Goal: Task Accomplishment & Management: Use online tool/utility

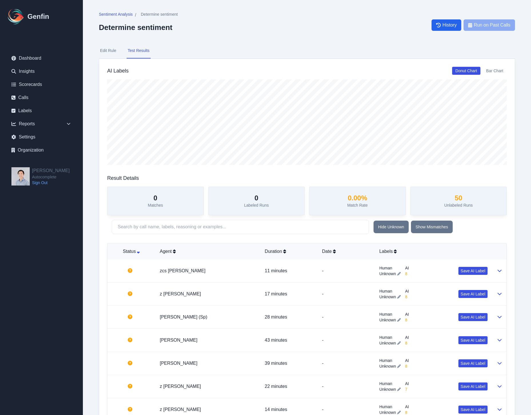
click at [394, 36] on div "Sentiment Analysis / Determine sentiment Determine sentiment History Run on Pas…" at bounding box center [307, 24] width 416 height 27
drag, startPoint x: 307, startPoint y: 54, endPoint x: 247, endPoint y: 66, distance: 61.4
click at [309, 55] on nav "Edit Rule Test Results" at bounding box center [307, 50] width 416 height 15
click at [109, 52] on button "Edit Rule" at bounding box center [108, 50] width 19 height 15
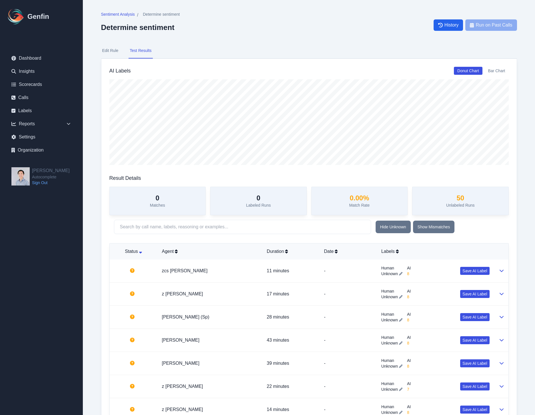
select select "Number"
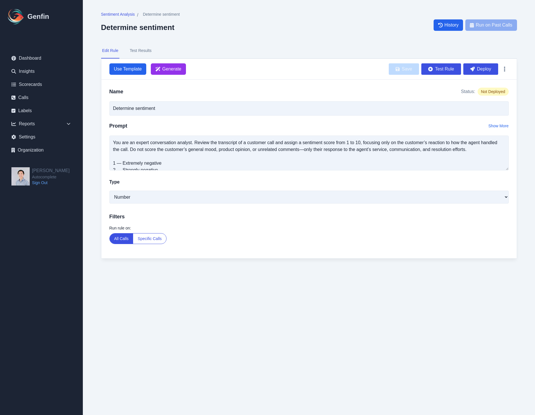
click at [149, 50] on button "Test Results" at bounding box center [141, 50] width 24 height 15
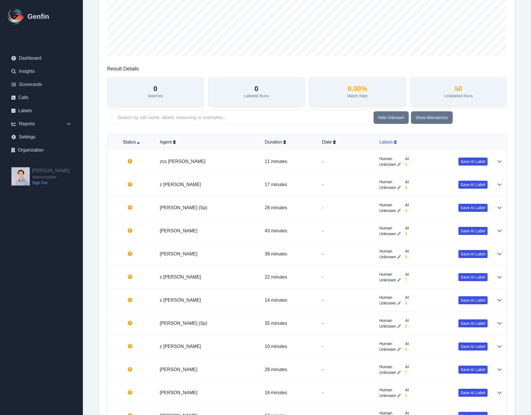
scroll to position [109, 0]
click at [394, 137] on th "Labels" at bounding box center [433, 143] width 117 height 16
click at [316, 161] on td "21 minutes" at bounding box center [288, 162] width 57 height 23
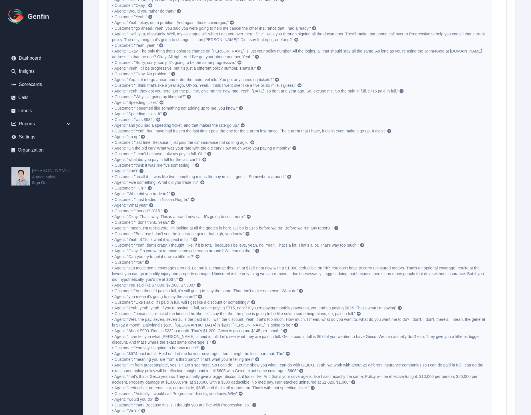
scroll to position [524, 0]
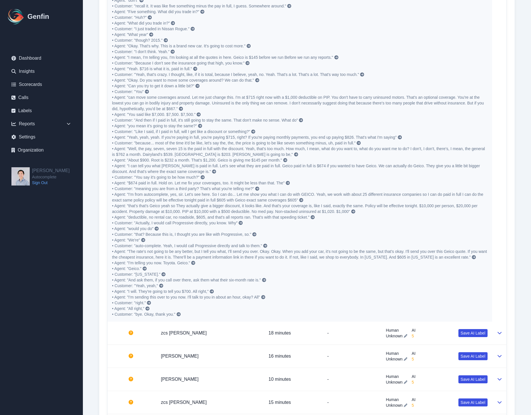
click at [239, 223] on link at bounding box center [239, 223] width 5 height 5
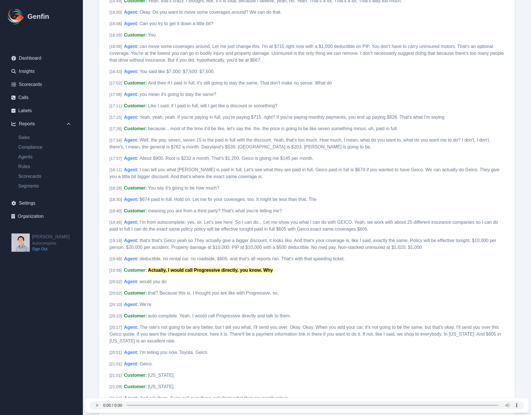
scroll to position [1456, 0]
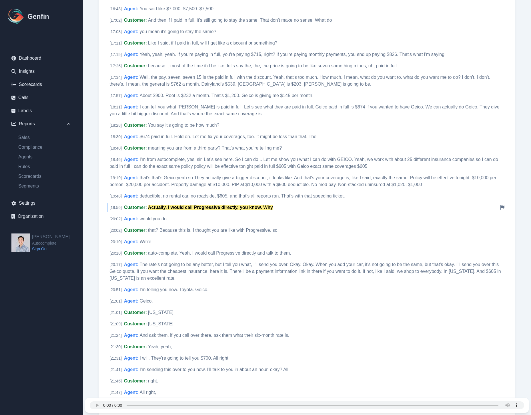
click at [159, 207] on mark "Actually, I would call Progressive directly, you know. Why" at bounding box center [210, 207] width 125 height 5
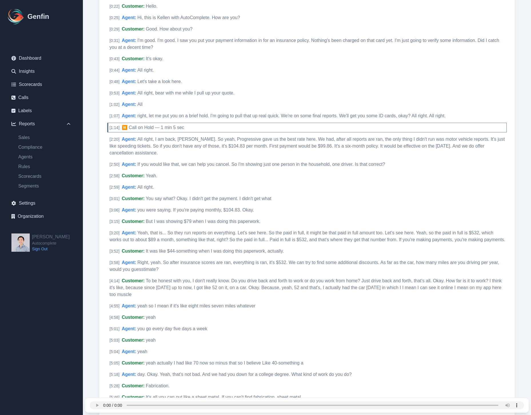
scroll to position [109, 0]
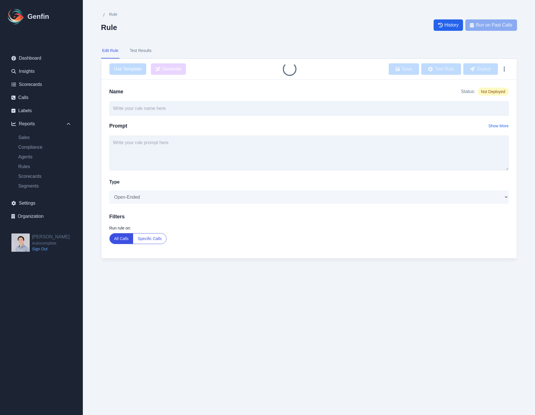
type input "Determine sentiment"
type textarea "You are an expert conversation analyst. Review the transcript of a customer cal…"
select select "Number"
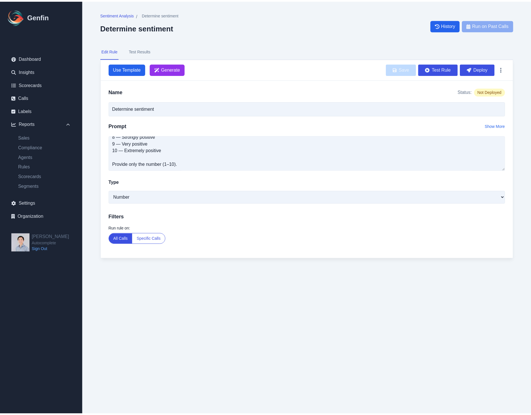
scroll to position [75, 0]
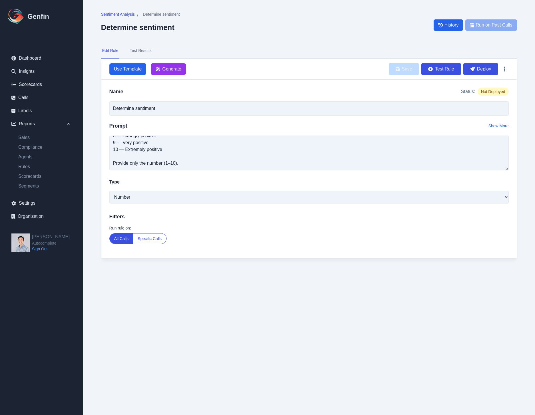
click at [143, 47] on button "Test Results" at bounding box center [141, 50] width 24 height 15
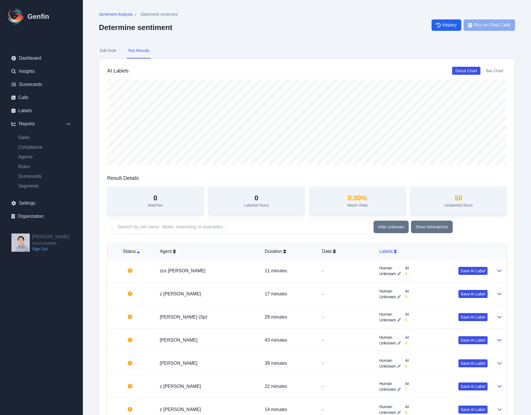
click at [381, 249] on div "Labels" at bounding box center [433, 251] width 108 height 7
click at [306, 291] on p "18 minutes" at bounding box center [289, 294] width 48 height 7
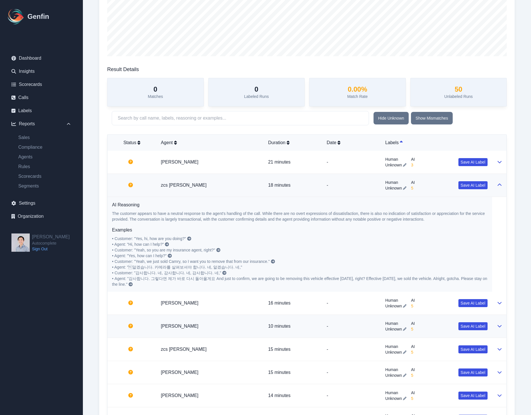
scroll to position [123, 0]
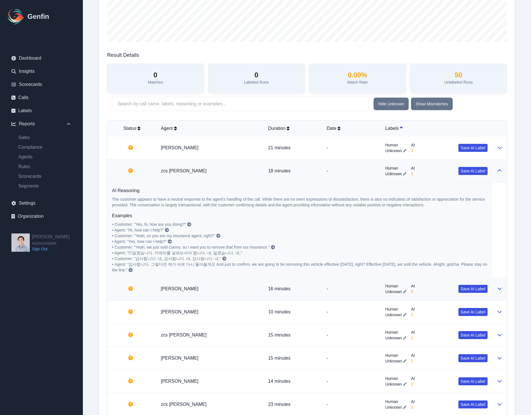
click at [302, 287] on p "16 minutes" at bounding box center [292, 289] width 49 height 7
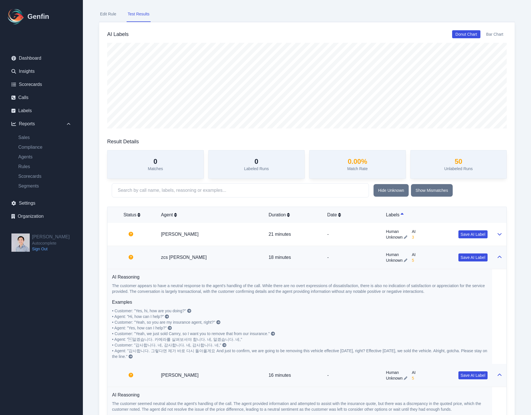
scroll to position [0, 0]
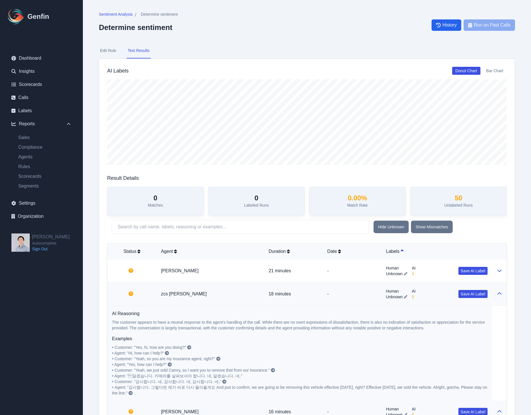
click at [501, 73] on button "Bar Chart" at bounding box center [495, 71] width 24 height 8
click at [107, 48] on button "Edit Rule" at bounding box center [108, 50] width 19 height 15
select select "Number"
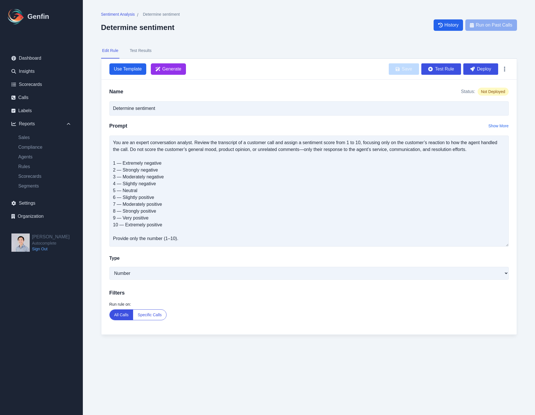
drag, startPoint x: 505, startPoint y: 169, endPoint x: 520, endPoint y: 251, distance: 83.5
click at [520, 251] on div "Sentiment Analysis / Determine sentiment Determine sentiment History Run on Pas…" at bounding box center [309, 179] width 439 height 358
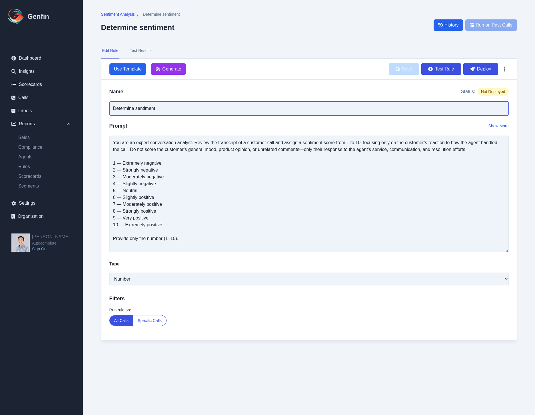
click at [142, 110] on input "Determine sentiment" at bounding box center [308, 108] width 399 height 14
click at [136, 109] on input "Determine sentiment" at bounding box center [308, 108] width 399 height 14
type input "Determine customer sentiment"
click at [157, 323] on button "Specific Calls" at bounding box center [149, 321] width 33 height 10
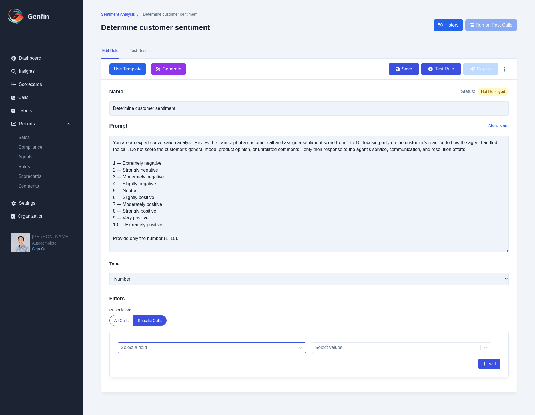
click at [234, 349] on div at bounding box center [206, 348] width 171 height 8
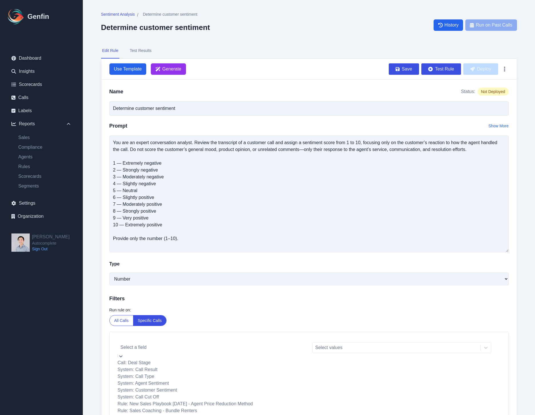
click at [219, 380] on div "System: Call Type" at bounding box center [212, 376] width 188 height 7
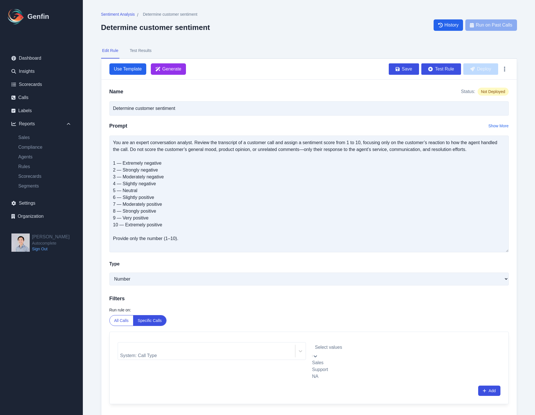
click at [337, 346] on div at bounding box center [401, 348] width 173 height 8
click at [338, 360] on div "Sales" at bounding box center [401, 363] width 179 height 7
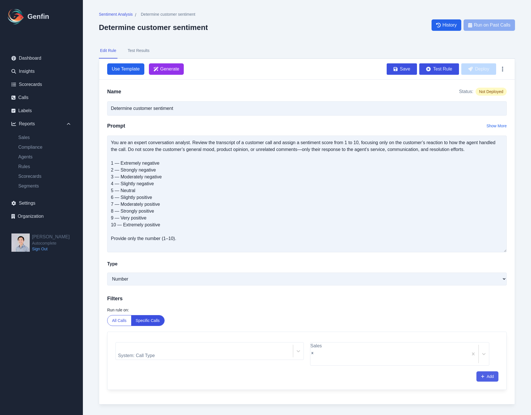
click at [488, 372] on button "Add" at bounding box center [487, 377] width 22 height 10
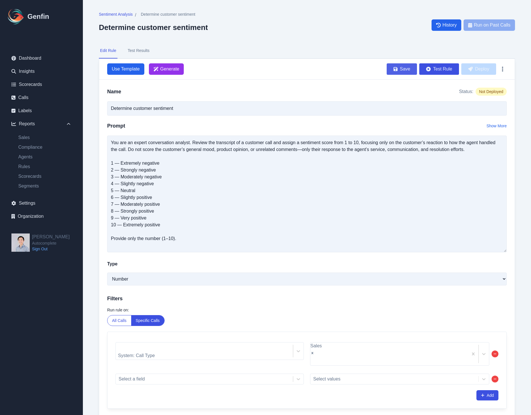
click at [405, 70] on button "Save" at bounding box center [402, 68] width 30 height 11
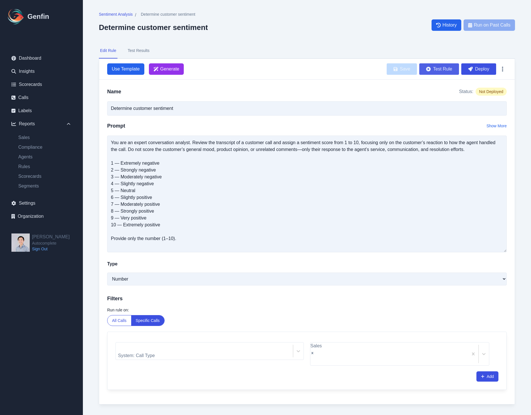
click at [446, 71] on button "Test Rule" at bounding box center [439, 68] width 40 height 11
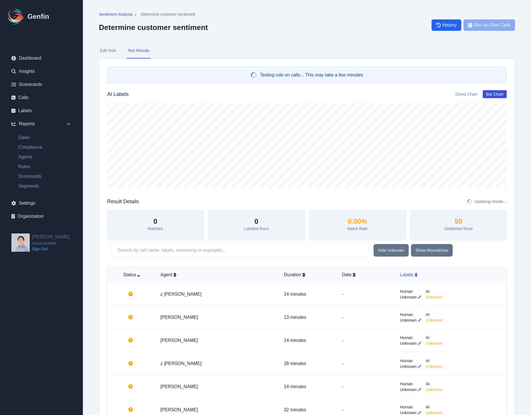
click at [401, 275] on div "Labels" at bounding box center [444, 275] width 88 height 7
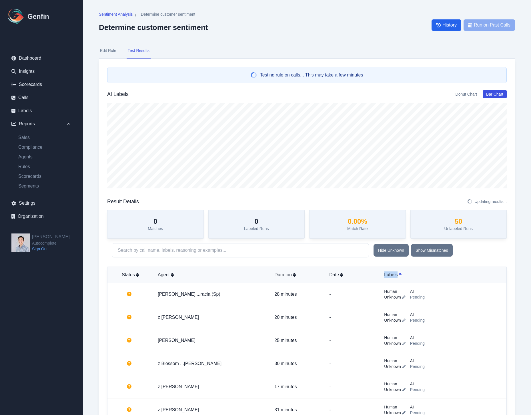
click at [114, 51] on button "Edit Rule" at bounding box center [108, 50] width 19 height 15
select select "Number"
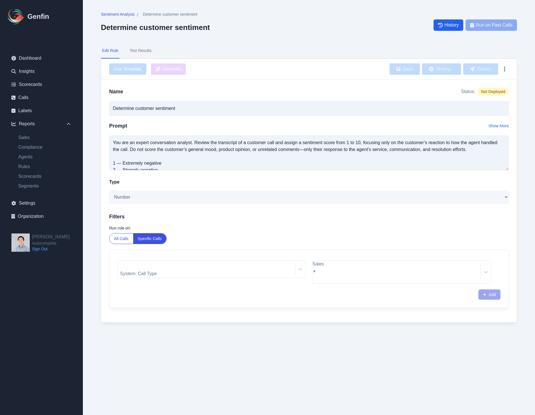
drag, startPoint x: 448, startPoint y: 353, endPoint x: 446, endPoint y: 347, distance: 5.9
click at [447, 346] on html "Genfin Dashboard Insights Scorecards Calls Labels Reports Sales Compliance Agen…" at bounding box center [267, 173] width 535 height 346
drag, startPoint x: 305, startPoint y: 57, endPoint x: 192, endPoint y: 69, distance: 113.5
click at [305, 58] on nav "Edit Rule Test Results" at bounding box center [309, 50] width 416 height 15
click at [131, 49] on button "Test Results" at bounding box center [141, 50] width 24 height 15
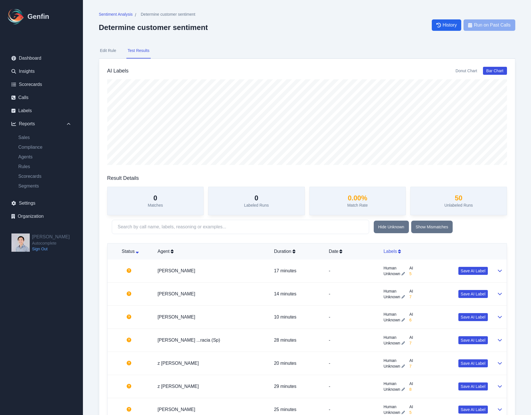
click at [384, 244] on th "Labels" at bounding box center [435, 252] width 113 height 16
click at [387, 249] on div "Labels" at bounding box center [435, 251] width 104 height 7
click at [337, 295] on p "-" at bounding box center [351, 294] width 45 height 7
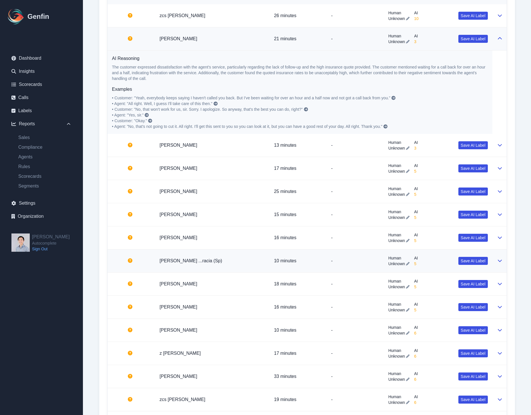
scroll to position [245, 0]
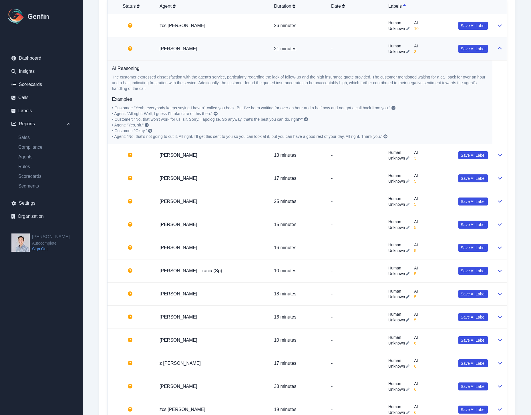
click at [394, 107] on icon at bounding box center [393, 108] width 4 height 4
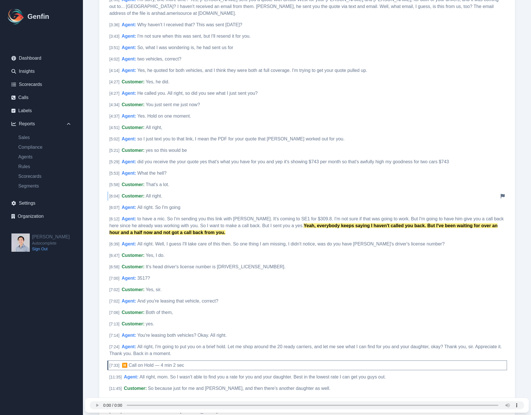
scroll to position [254, 0]
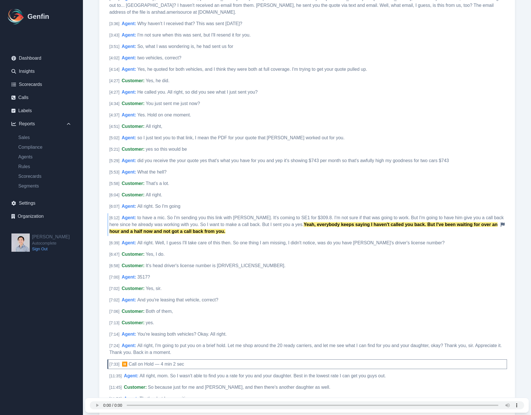
click at [458, 213] on div "[ 6:12 ] Agent : to have a mic. So I'm sending you this link with Geico. It's c…" at bounding box center [306, 224] width 399 height 23
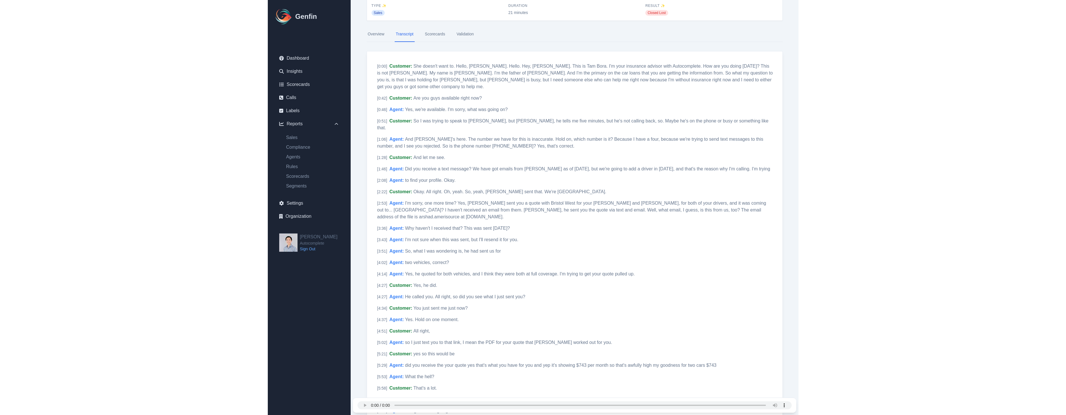
scroll to position [0, 0]
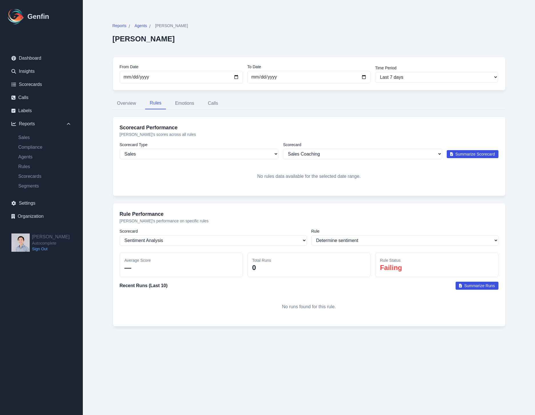
select select "4"
select select "31"
select select "1134"
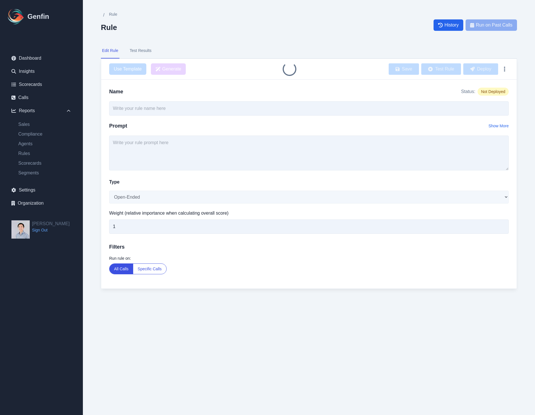
type input "Determine customer sentiment"
select select "Number"
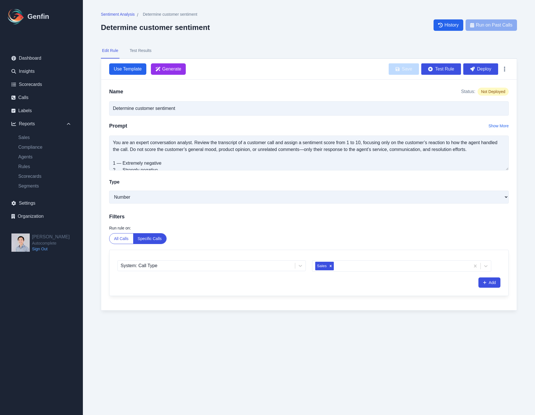
click at [154, 50] on nav "Edit Rule Test Results" at bounding box center [309, 50] width 416 height 15
click at [150, 50] on button "Test Results" at bounding box center [141, 50] width 24 height 15
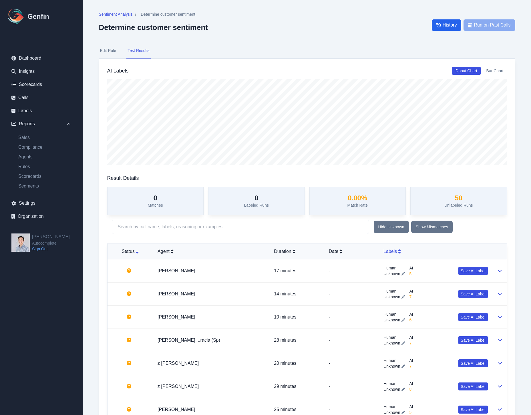
click at [388, 251] on div "Labels" at bounding box center [435, 251] width 104 height 7
click at [386, 249] on div "Labels" at bounding box center [435, 251] width 104 height 7
click at [335, 312] on td "-" at bounding box center [351, 317] width 55 height 23
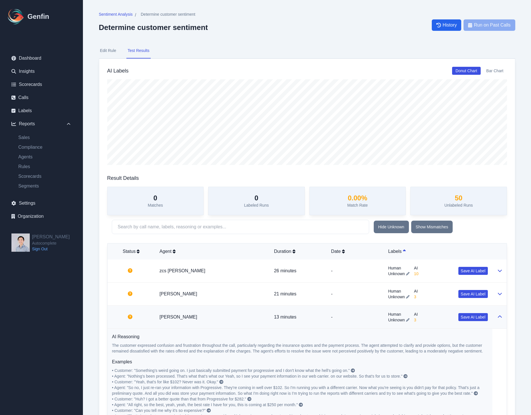
click at [373, 27] on div "Sentiment Analysis / Determine customer sentiment Determine customer sentiment …" at bounding box center [307, 24] width 416 height 27
click at [111, 47] on button "Edit Rule" at bounding box center [108, 50] width 19 height 15
select select "Number"
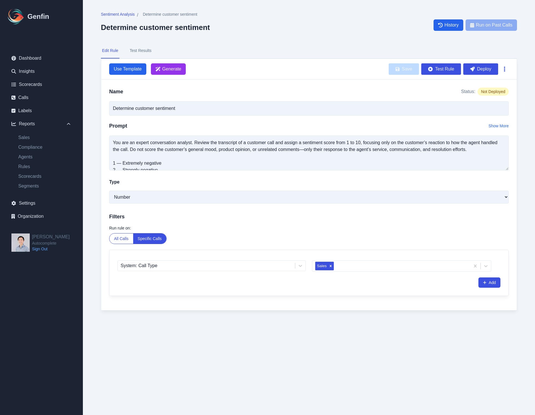
click at [503, 65] on button "button" at bounding box center [504, 69] width 8 height 10
click at [511, 49] on nav "Edit Rule Test Results" at bounding box center [309, 50] width 416 height 15
click at [479, 67] on button "Deploy" at bounding box center [480, 68] width 35 height 11
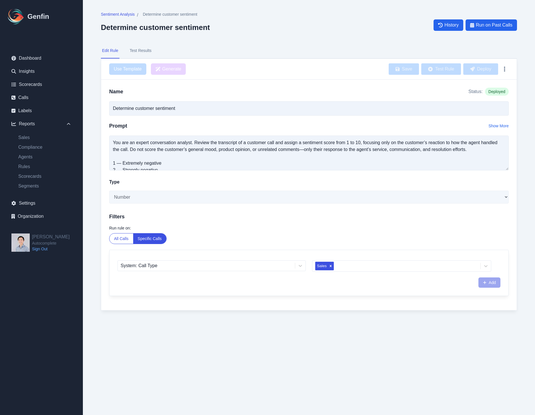
click at [430, 265] on div "Sales" at bounding box center [401, 266] width 179 height 11
drag, startPoint x: 375, startPoint y: 243, endPoint x: 268, endPoint y: 254, distance: 107.6
click at [364, 245] on div "Run rule on: All Calls Specific Calls System: Call Type Sales Add" at bounding box center [308, 260] width 399 height 71
drag, startPoint x: 433, startPoint y: 182, endPoint x: 427, endPoint y: 177, distance: 7.7
click at [432, 181] on div "Type" at bounding box center [308, 184] width 399 height 10
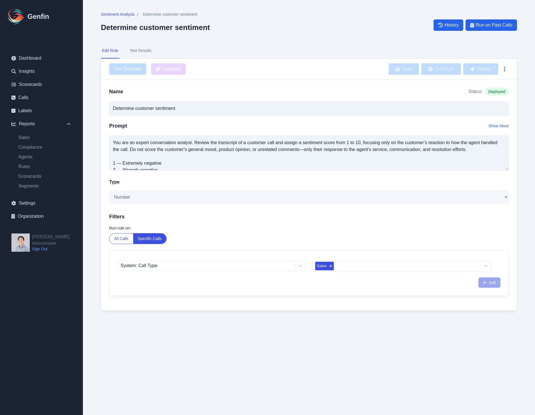
click at [336, 267] on div "Sales" at bounding box center [401, 266] width 179 height 11
click at [335, 266] on div "Sales" at bounding box center [401, 266] width 179 height 11
drag, startPoint x: 335, startPoint y: 266, endPoint x: 330, endPoint y: 266, distance: 4.3
click at [330, 266] on div "Sales" at bounding box center [401, 266] width 179 height 11
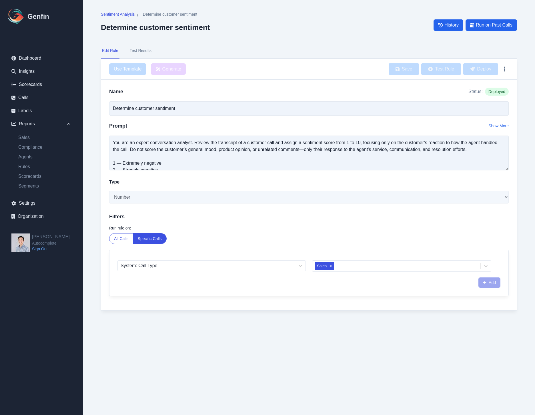
click at [330, 266] on div "Sales" at bounding box center [401, 266] width 179 height 11
click at [362, 180] on div "Type" at bounding box center [308, 184] width 399 height 10
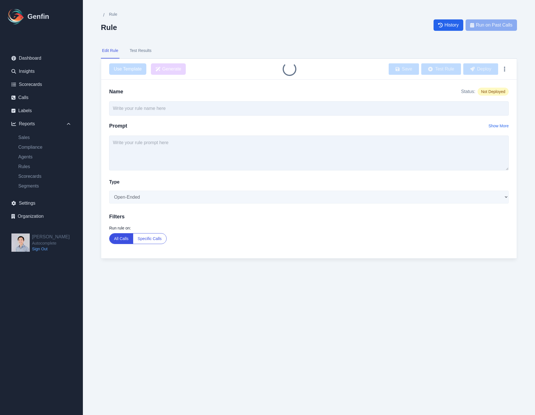
type input "Determine customer sentiment"
select select "Number"
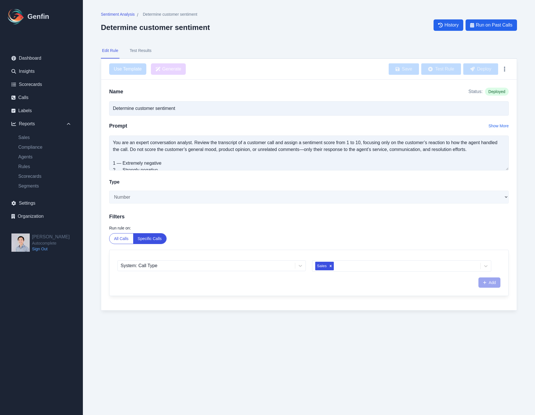
click at [101, 114] on div "Name Status: Deployed Determine customer sentiment Prompt Show More You are an …" at bounding box center [308, 195] width 415 height 231
click at [111, 14] on span "Sentiment Analysis" at bounding box center [118, 14] width 34 height 6
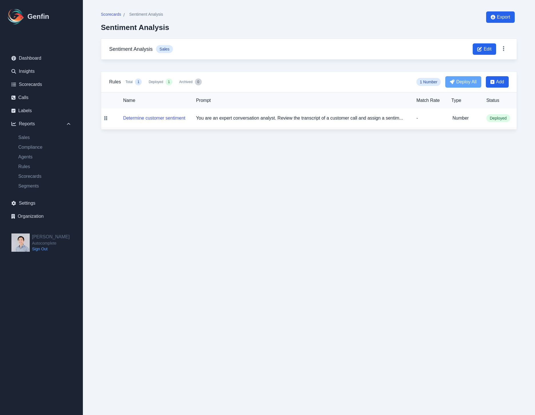
drag, startPoint x: 384, startPoint y: 194, endPoint x: 463, endPoint y: 140, distance: 95.3
click at [385, 141] on html "Genfin Dashboard Insights Scorecards Calls Labels Reports Sales Compliance Agen…" at bounding box center [267, 70] width 535 height 141
click at [105, 119] on icon at bounding box center [105, 118] width 3 height 5
click at [502, 49] on icon at bounding box center [504, 49] width 6 height 6
click at [503, 49] on icon at bounding box center [504, 49] width 6 height 6
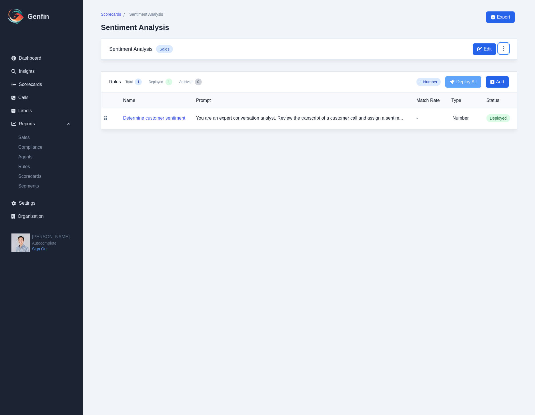
click at [500, 50] on button at bounding box center [503, 48] width 10 height 10
click at [435, 141] on html "Genfin Dashboard Insights Scorecards Calls Labels Reports Sales Compliance Agen…" at bounding box center [267, 70] width 535 height 141
click at [167, 119] on button "Determine customer sentiment" at bounding box center [154, 118] width 62 height 7
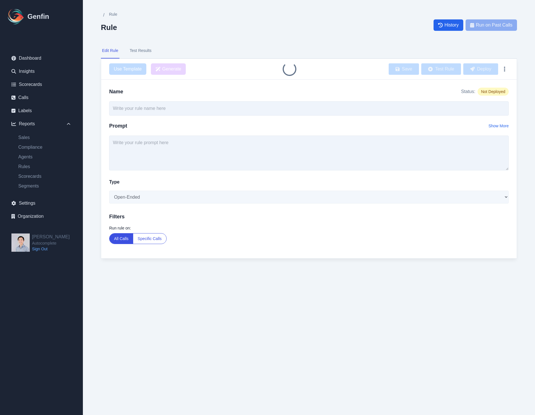
type input "Determine customer sentiment"
type textarea "You are an expert conversation analyst. Review the transcript of a customer cal…"
select select "Number"
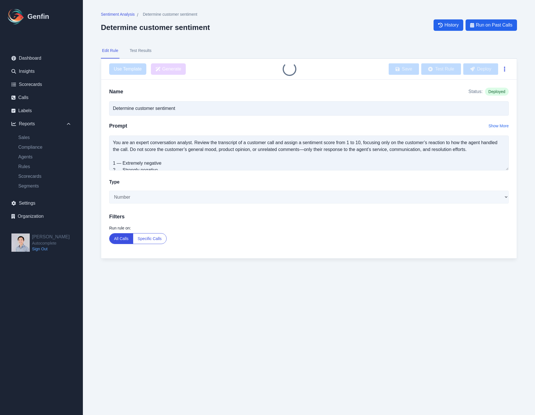
click at [505, 68] on icon "button" at bounding box center [504, 69] width 1 height 6
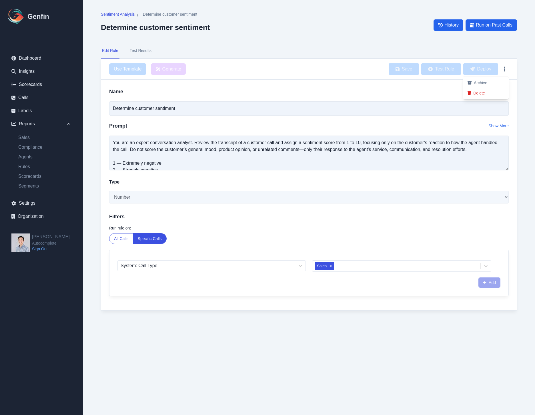
click at [479, 78] on button "Archive" at bounding box center [486, 83] width 46 height 10
click at [128, 14] on span "Sentiment Analysis" at bounding box center [118, 14] width 34 height 6
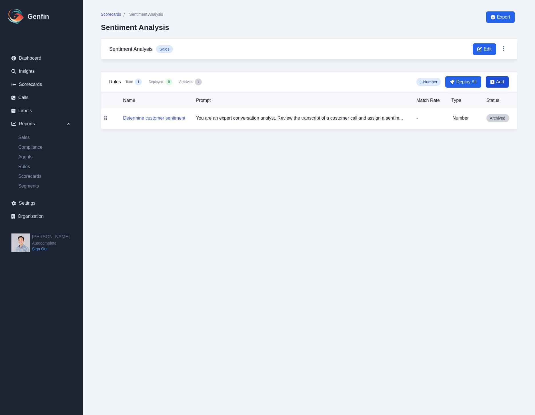
click at [496, 81] on span "Add" at bounding box center [500, 82] width 8 height 7
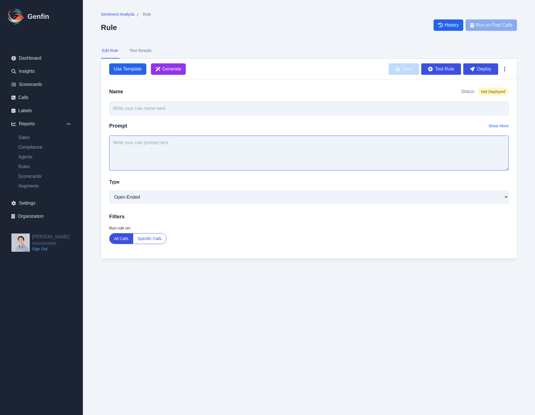
click at [137, 143] on textarea at bounding box center [308, 153] width 399 height 35
paste textarea "You are an expert conversation analyst. Review the transcript of a customer cal…"
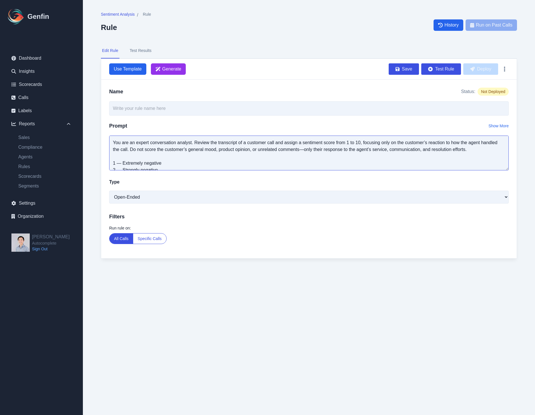
type textarea "You are an expert conversation analyst. Review the transcript of a customer cal…"
click at [154, 100] on div "Name Status: Not Deployed Prompt Show More You are an expert conversation analy…" at bounding box center [308, 169] width 415 height 179
click at [154, 102] on input "text" at bounding box center [308, 108] width 399 height 14
type input "Determine customer segment - all calls"
click at [275, 199] on select "Open-Ended Score Yes/No Single-Choice Number" at bounding box center [308, 197] width 399 height 13
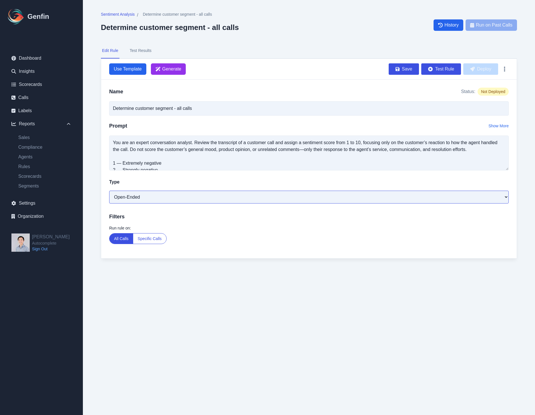
select select "Number"
click at [406, 68] on button "Save" at bounding box center [404, 68] width 30 height 11
click at [468, 67] on button "Deploy" at bounding box center [480, 68] width 35 height 11
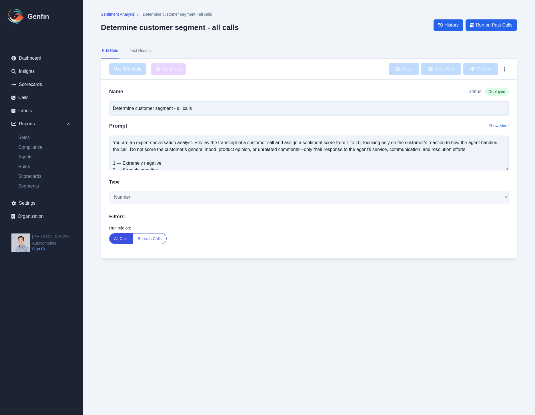
drag, startPoint x: 346, startPoint y: 303, endPoint x: 343, endPoint y: 276, distance: 27.3
click at [345, 282] on html "Genfin Dashboard Insights Scorecards Calls Labels Reports Sales Compliance Agen…" at bounding box center [267, 141] width 535 height 282
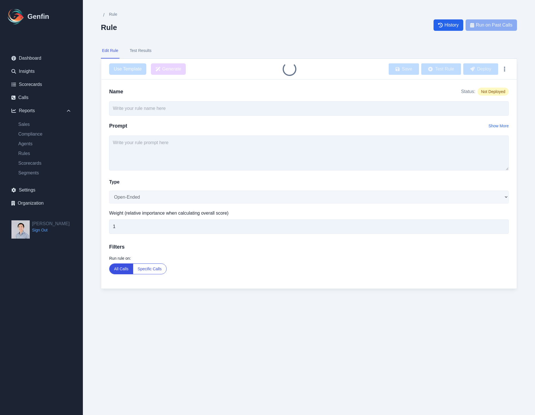
type input "Determine customer segment - all calls"
select select "Number"
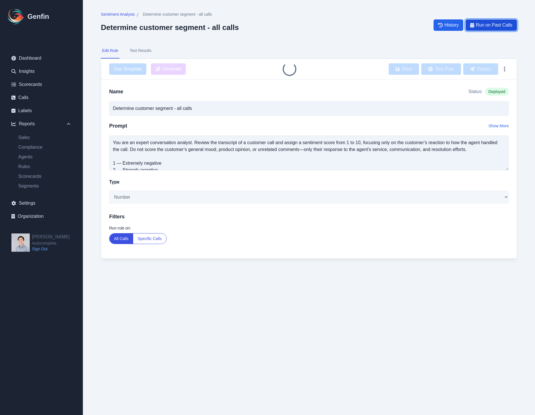
click at [488, 28] on span "Run on Past Calls" at bounding box center [494, 25] width 37 height 7
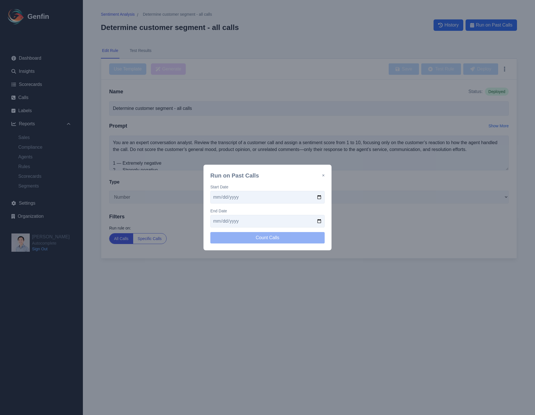
click at [290, 201] on input "date" at bounding box center [267, 197] width 114 height 13
click at [318, 199] on input "date" at bounding box center [267, 197] width 114 height 13
type input "[DATE]"
click at [320, 220] on input "date" at bounding box center [267, 221] width 114 height 13
type input "2025-08-12"
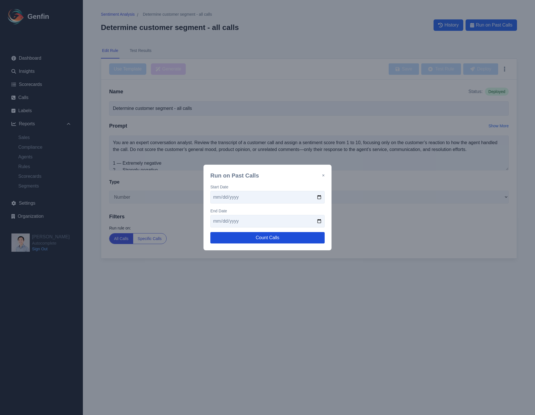
click at [278, 240] on button "Count Calls" at bounding box center [267, 237] width 114 height 11
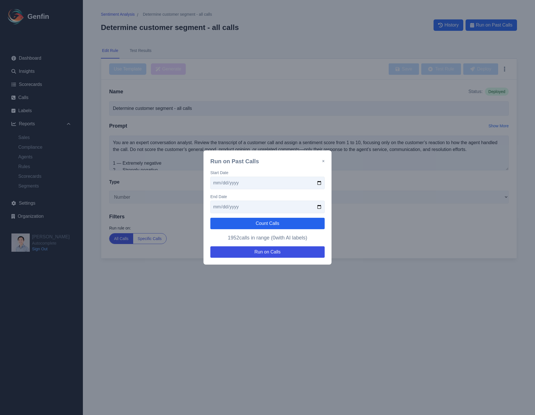
click at [311, 243] on div "1952 calls in range ( 0 with AI labels) Run on Calls" at bounding box center [267, 246] width 114 height 24
click at [265, 254] on button "Run on Calls" at bounding box center [267, 252] width 114 height 11
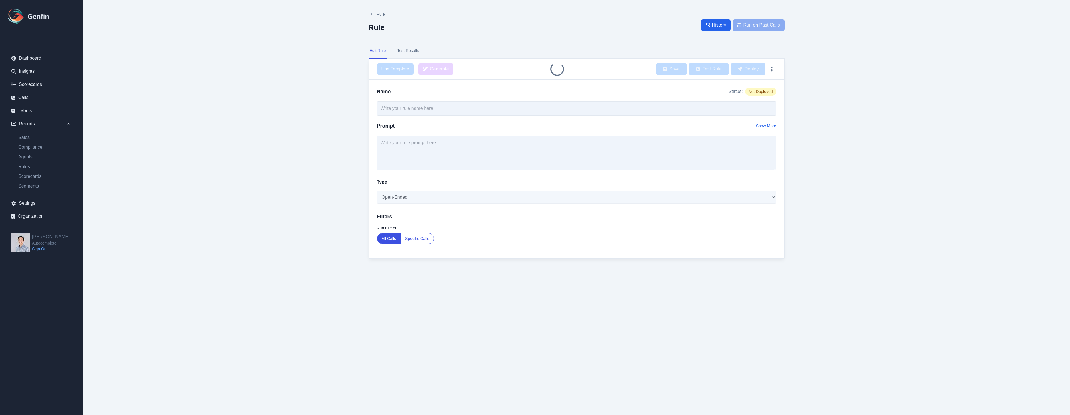
type input "Determine customer segment - all calls"
select select "Number"
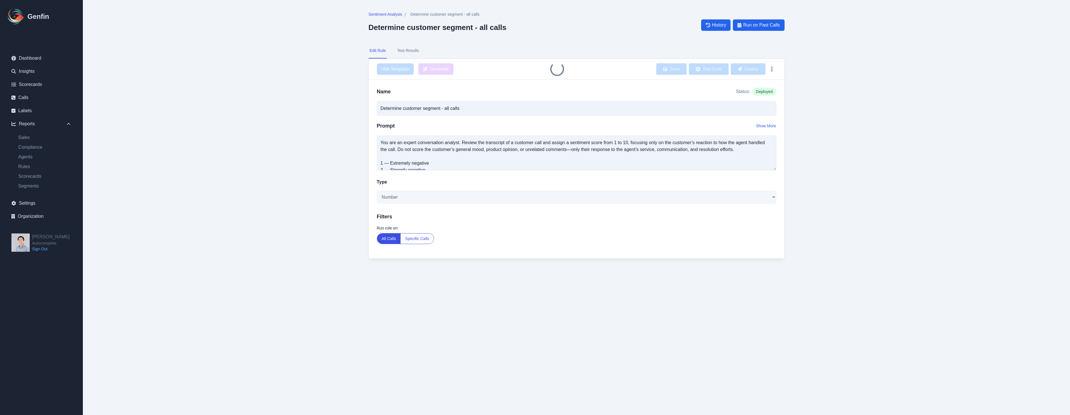
click at [619, 282] on html "Genfin Dashboard Insights Scorecards Calls Labels Reports Sales Compliance Agen…" at bounding box center [535, 141] width 1070 height 282
click at [237, 141] on main "Sentiment Analysis / Determine customer segment - all calls Determine customer …" at bounding box center [576, 141] width 987 height 282
